Goal: Use online tool/utility: Utilize a website feature to perform a specific function

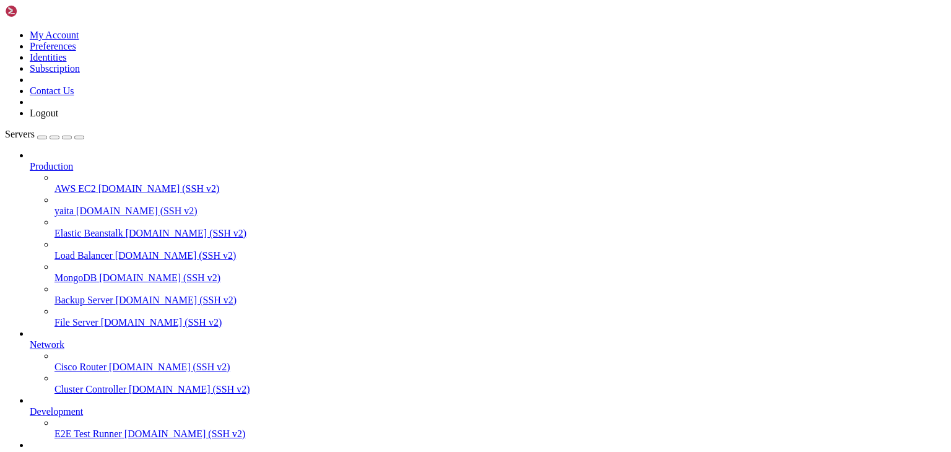
click at [84, 206] on link "yaita [DOMAIN_NAME] (SSH v2)" at bounding box center [501, 211] width 892 height 11
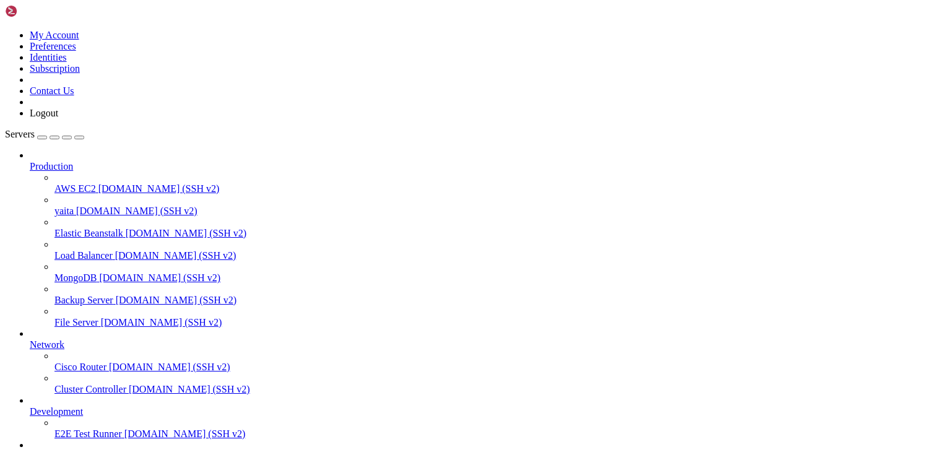
drag, startPoint x: 46, startPoint y: 881, endPoint x: 201, endPoint y: 876, distance: 154.9
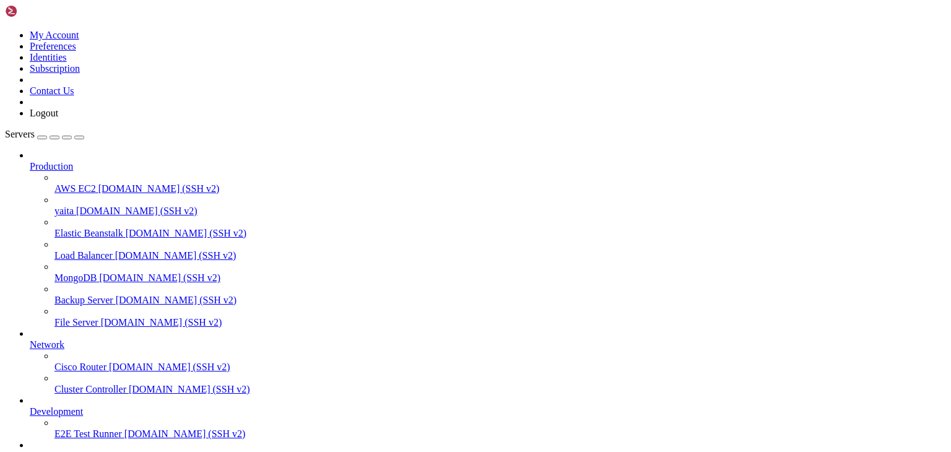
drag, startPoint x: 201, startPoint y: 876, endPoint x: 639, endPoint y: 743, distance: 457.3
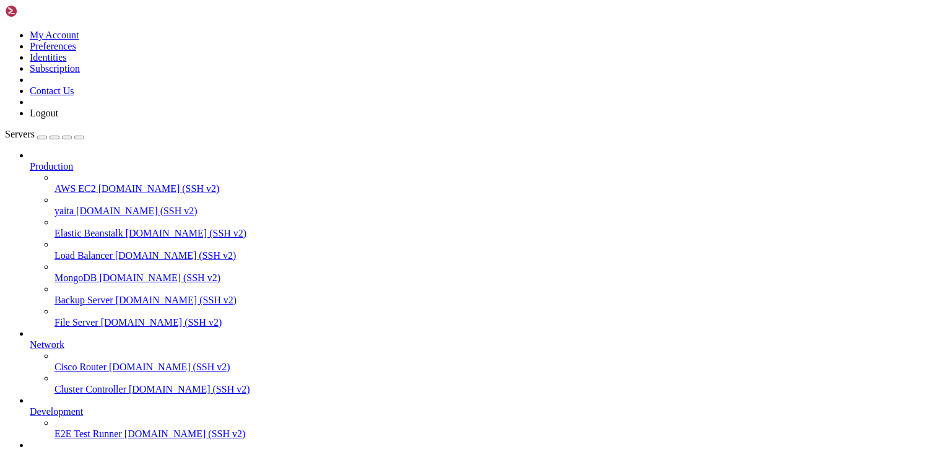
drag, startPoint x: 639, startPoint y: 743, endPoint x: 431, endPoint y: 814, distance: 219.6
drag, startPoint x: 408, startPoint y: 1058, endPoint x: 314, endPoint y: 1066, distance: 93.9
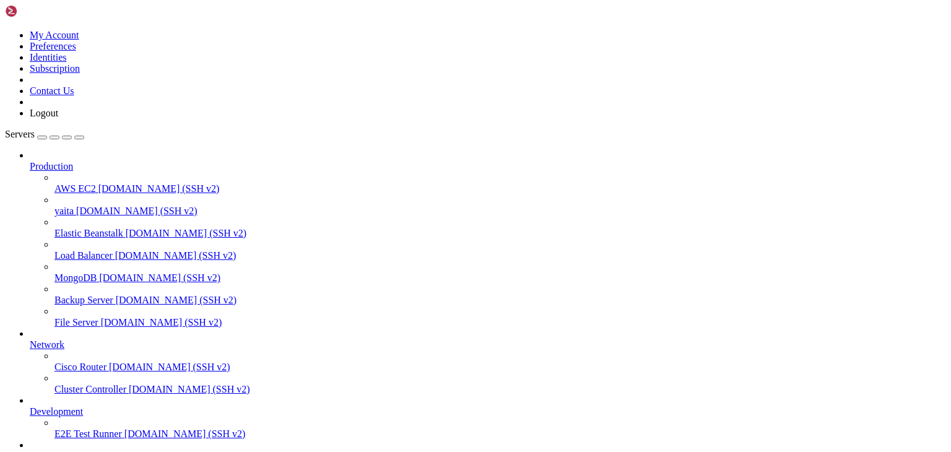
drag, startPoint x: 494, startPoint y: 1068, endPoint x: 473, endPoint y: 1050, distance: 27.7
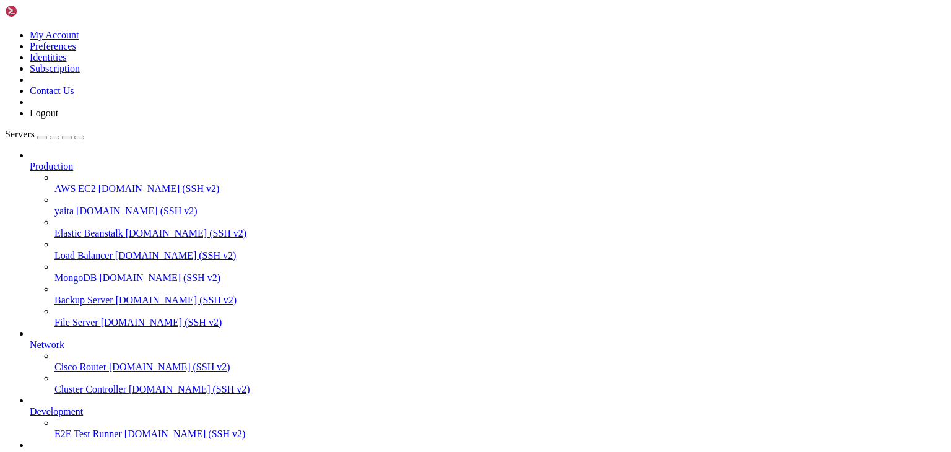
scroll to position [6149, 0]
